Goal: Information Seeking & Learning: Learn about a topic

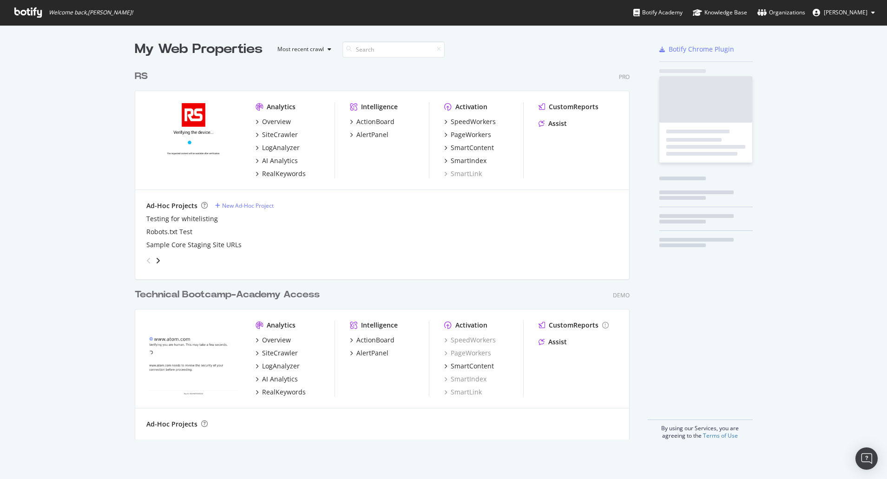
scroll to position [374, 496]
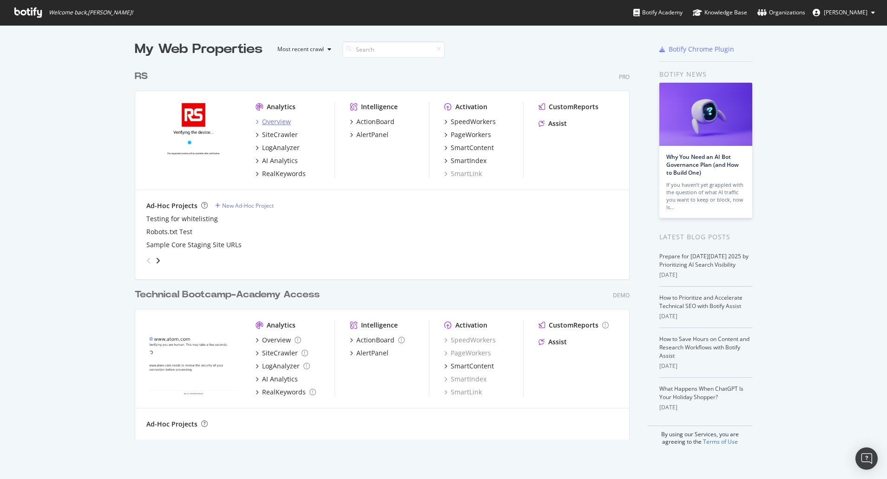
click at [282, 122] on div "Overview" at bounding box center [276, 121] width 29 height 9
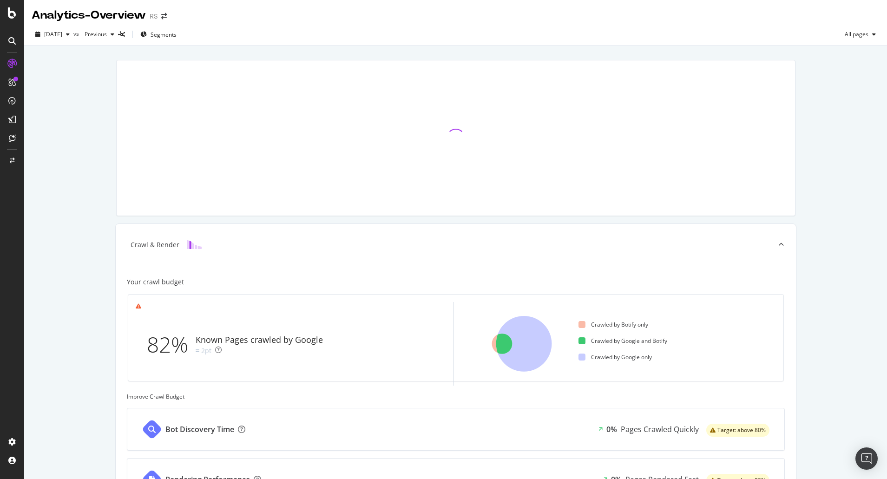
drag, startPoint x: 105, startPoint y: 87, endPoint x: 99, endPoint y: 87, distance: 5.6
click at [105, 87] on div "Crawl & Render Your crawl budget 82% Known Pages crawled by Google 2pt Crawled …" at bounding box center [455, 384] width 863 height 676
